Goal: Information Seeking & Learning: Learn about a topic

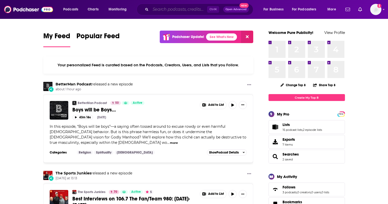
click at [159, 9] on input "Search podcasts, credits, & more..." at bounding box center [178, 9] width 56 height 8
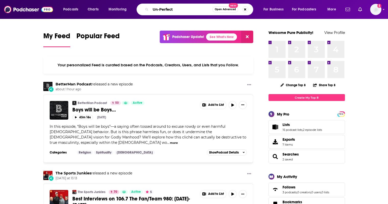
type input "Un-Perfect"
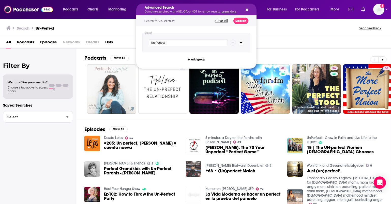
click at [247, 9] on icon "Search podcasts, credits, & more..." at bounding box center [247, 10] width 3 height 4
click at [248, 8] on div "Advanced Search Combine searches with AND, OR, or NOT to narrow results. Learn …" at bounding box center [196, 10] width 120 height 12
click at [158, 41] on input "Un-Perfect" at bounding box center [188, 42] width 79 height 7
type input "Unperfect"
click at [242, 21] on button "Search" at bounding box center [241, 21] width 15 height 6
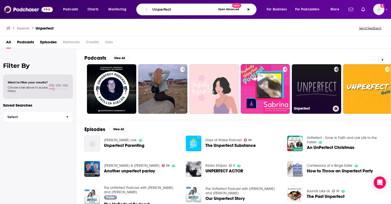
click at [309, 82] on link "Unperfect" at bounding box center [316, 88] width 49 height 49
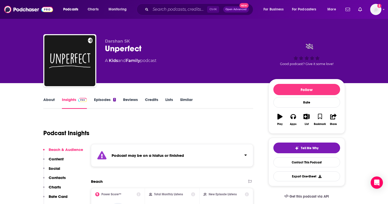
click at [48, 99] on link "About" at bounding box center [48, 103] width 11 height 12
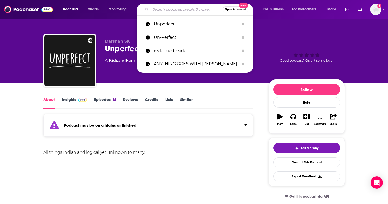
click at [190, 11] on input "Search podcasts, credits, & more..." at bounding box center [186, 9] width 72 height 8
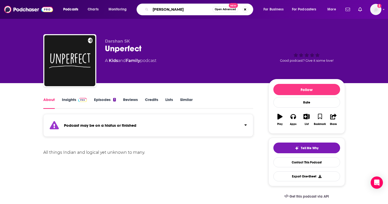
type input "[PERSON_NAME]"
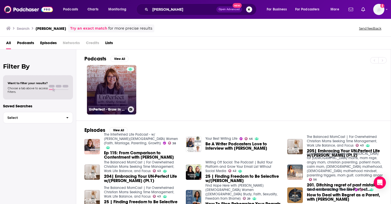
click at [120, 78] on link "UnPerfect - Grow in Faith and Live Life to the Fullest" at bounding box center [111, 89] width 49 height 49
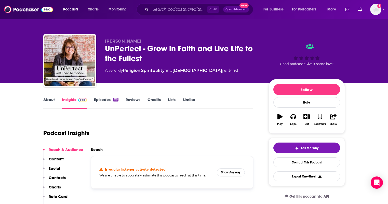
click at [50, 98] on link "About" at bounding box center [48, 103] width 11 height 12
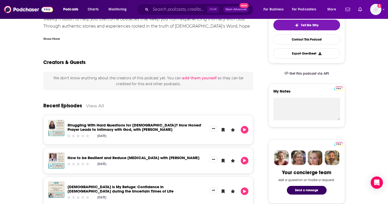
scroll to position [127, 0]
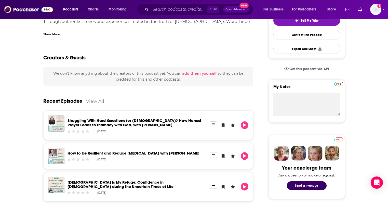
click at [103, 152] on link "How to be Resilient and Reduce [MEDICAL_DATA] with [PERSON_NAME]" at bounding box center [133, 152] width 132 height 5
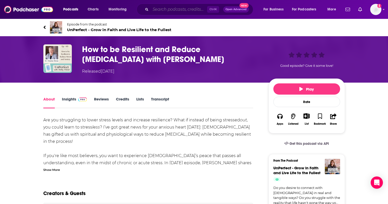
click at [179, 10] on input "Search podcasts, credits, & more..." at bounding box center [178, 9] width 56 height 8
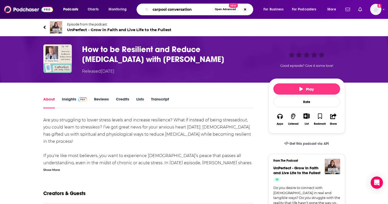
type input "carpool conversations"
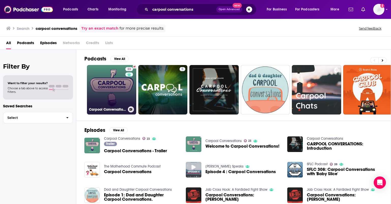
click at [117, 87] on link "23 Carpool Conversations" at bounding box center [111, 89] width 49 height 49
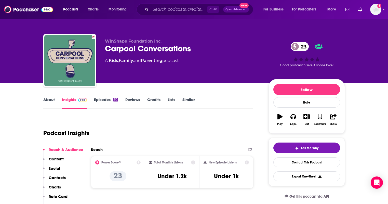
click at [188, 133] on div "Podcast Insights" at bounding box center [146, 130] width 206 height 26
click at [103, 100] on link "Episodes 50" at bounding box center [106, 103] width 24 height 12
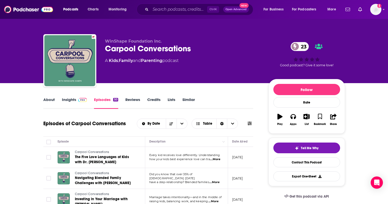
click at [65, 99] on link "Insights" at bounding box center [74, 103] width 25 height 12
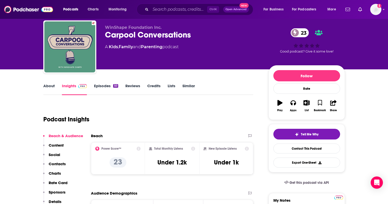
scroll to position [25, 0]
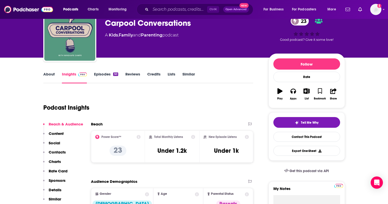
click at [46, 75] on link "About" at bounding box center [48, 77] width 11 height 12
